Goal: Task Accomplishment & Management: Manage account settings

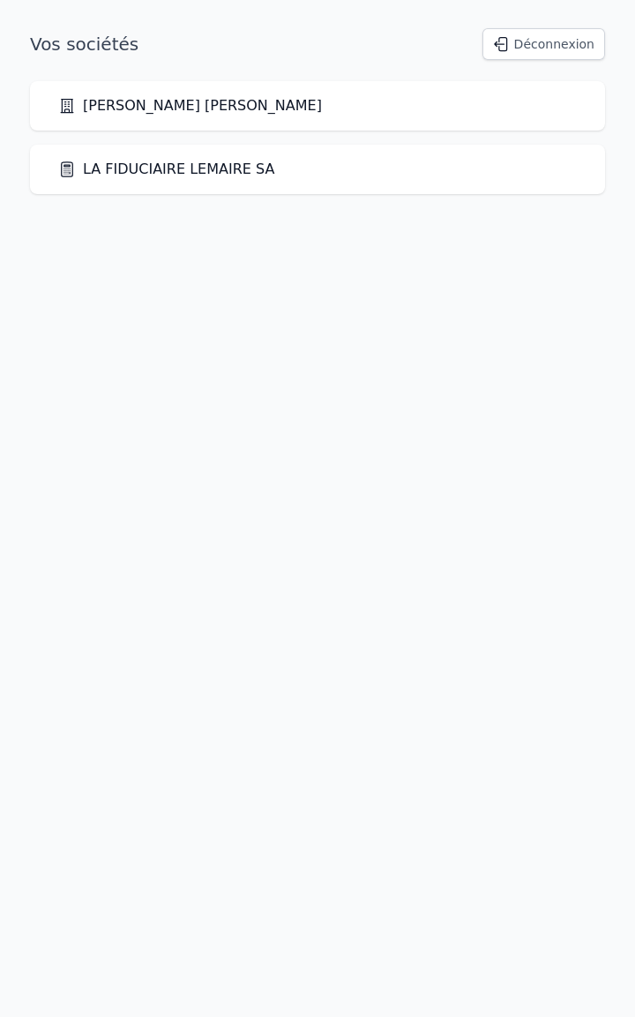
click at [522, 49] on button "Déconnexion" at bounding box center [544, 44] width 123 height 32
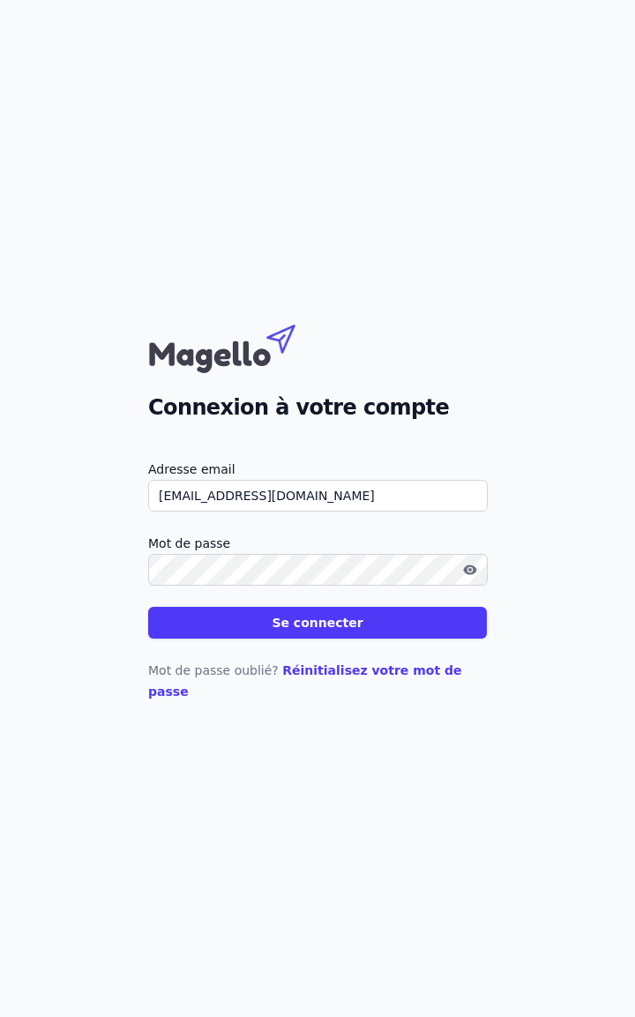
click at [176, 506] on input "yhl@fiduciairelemaire.be" at bounding box center [318, 496] width 340 height 32
type input "ano@fiduciairelemaire.be"
click at [208, 627] on button "Se connecter" at bounding box center [317, 623] width 339 height 32
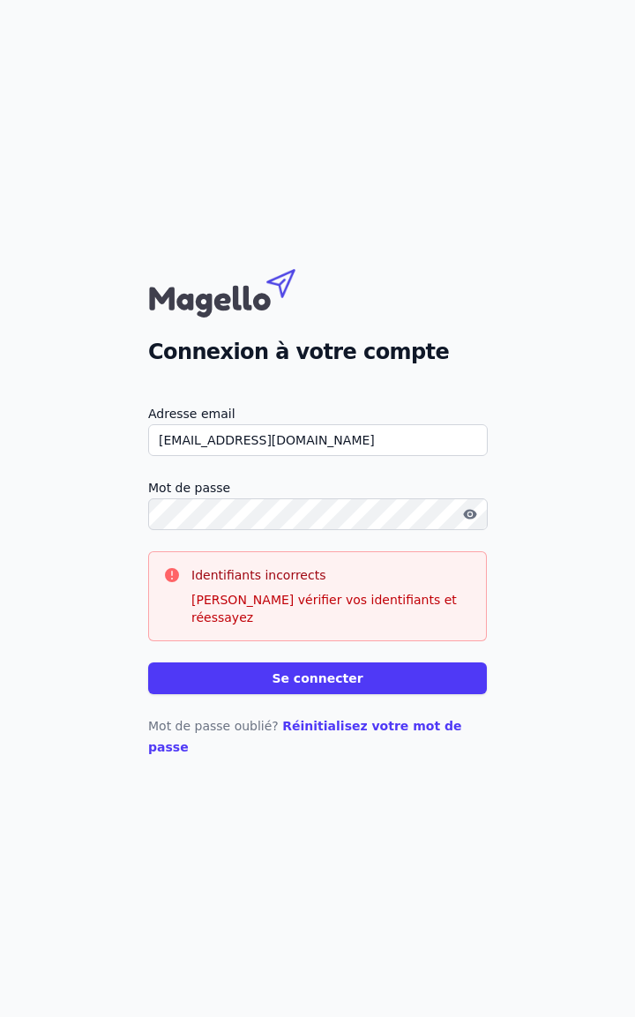
click at [462, 525] on button "button" at bounding box center [470, 514] width 28 height 21
click at [111, 739] on div "Connexion à votre compte Adresse email ano@fiduciairelemaire.be Mot de passe Id…" at bounding box center [317, 508] width 635 height 1017
click at [101, 546] on div "Connexion à votre compte Adresse email ano@fiduciairelemaire.be Mot de passe Id…" at bounding box center [317, 508] width 635 height 1017
click at [148, 663] on button "Se connecter" at bounding box center [317, 679] width 339 height 32
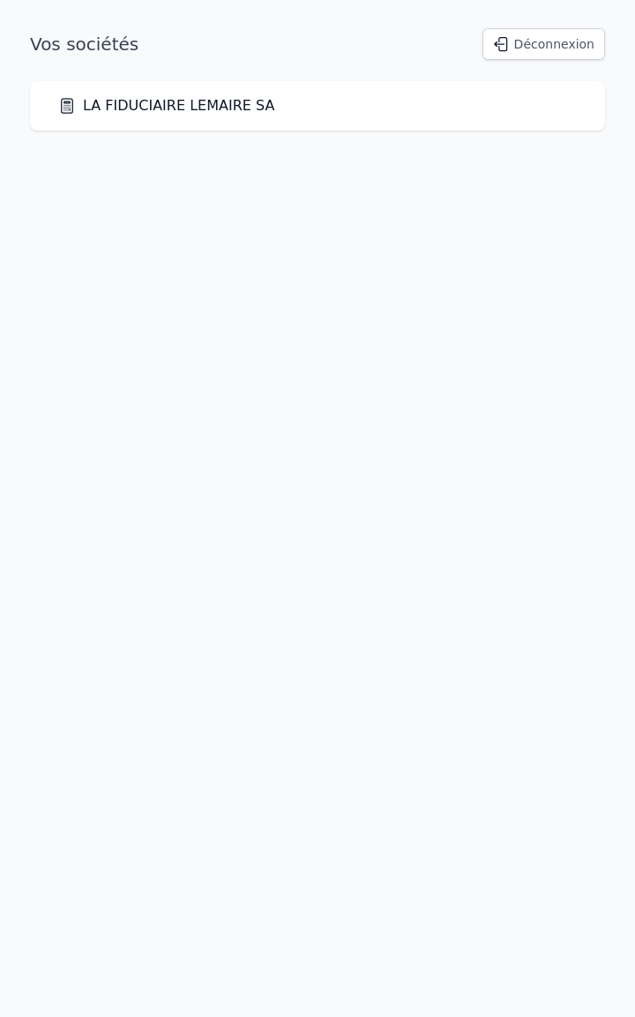
click at [237, 109] on link "LA FIDUCIAIRE LEMAIRE SA" at bounding box center [166, 105] width 216 height 21
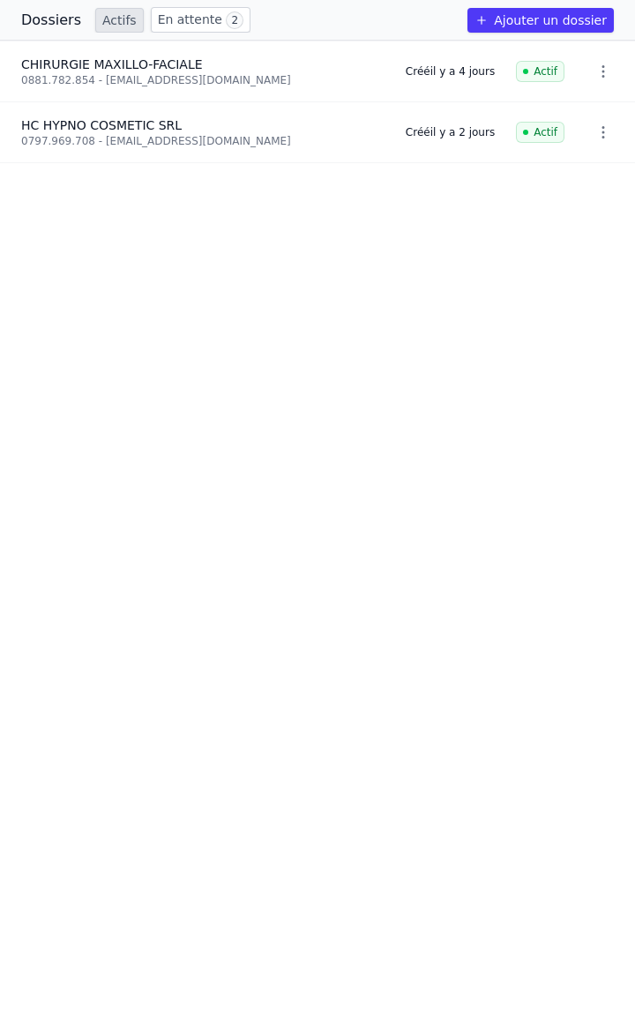
click at [226, 14] on span "2" at bounding box center [235, 20] width 18 height 18
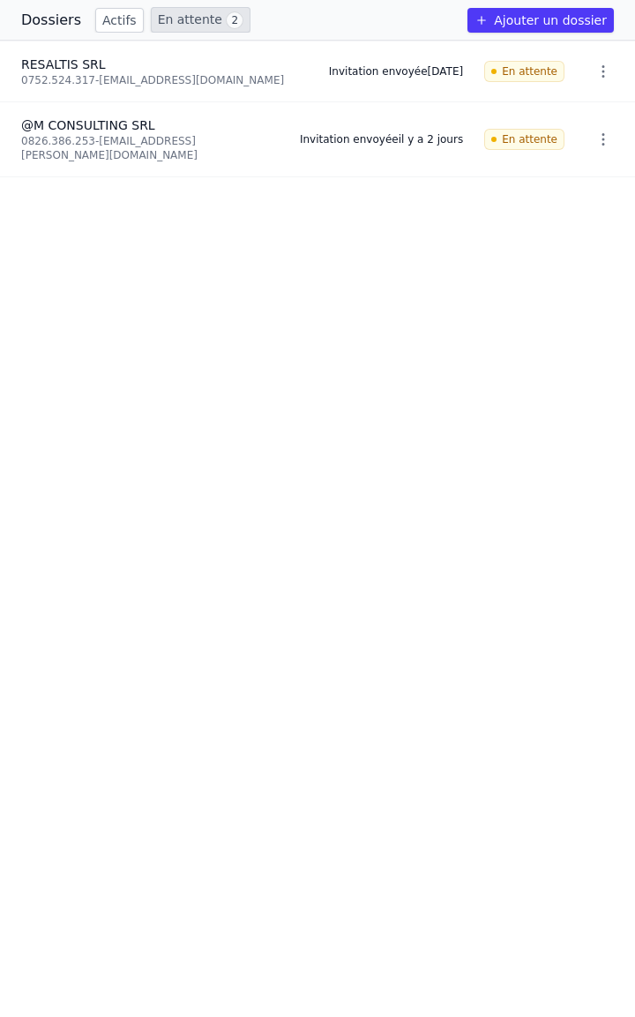
click at [113, 26] on link "Actifs" at bounding box center [119, 20] width 49 height 25
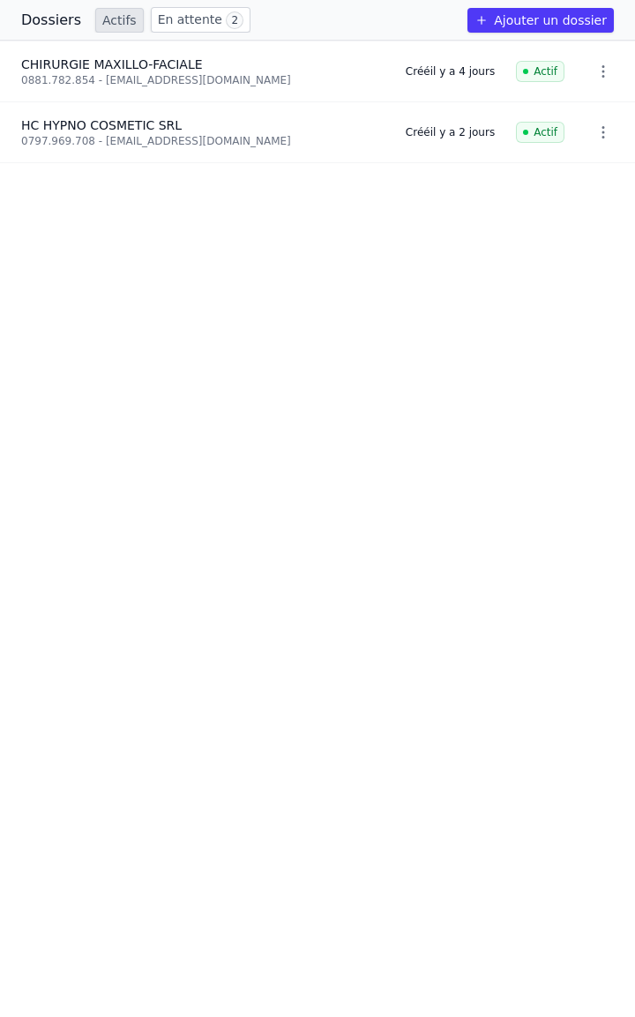
click at [169, 27] on link "En attente 2" at bounding box center [201, 20] width 100 height 26
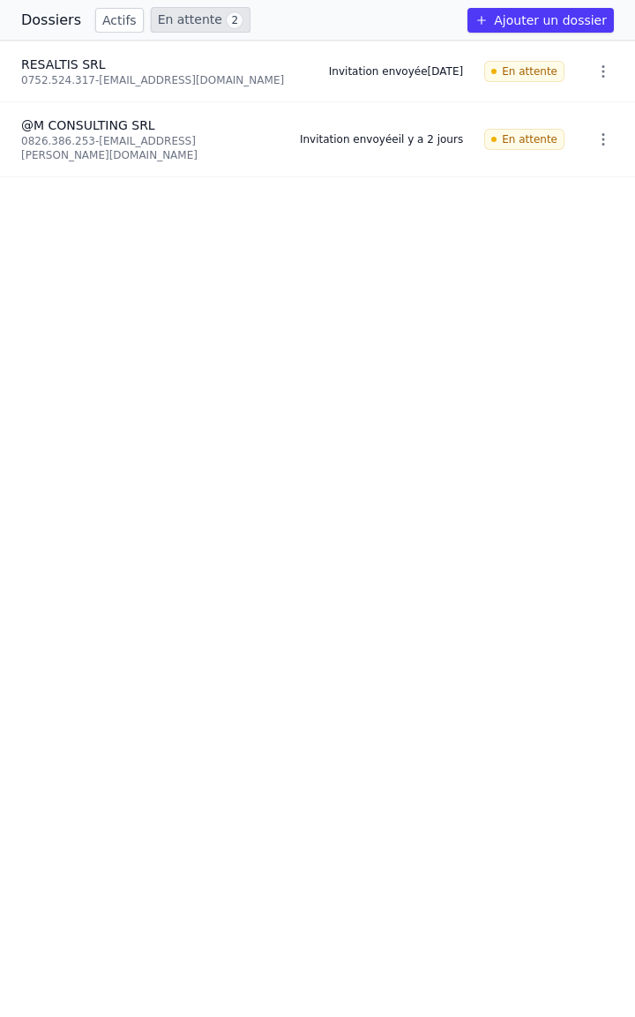
click at [116, 27] on link "Actifs" at bounding box center [119, 20] width 49 height 25
